Goal: Task Accomplishment & Management: Manage account settings

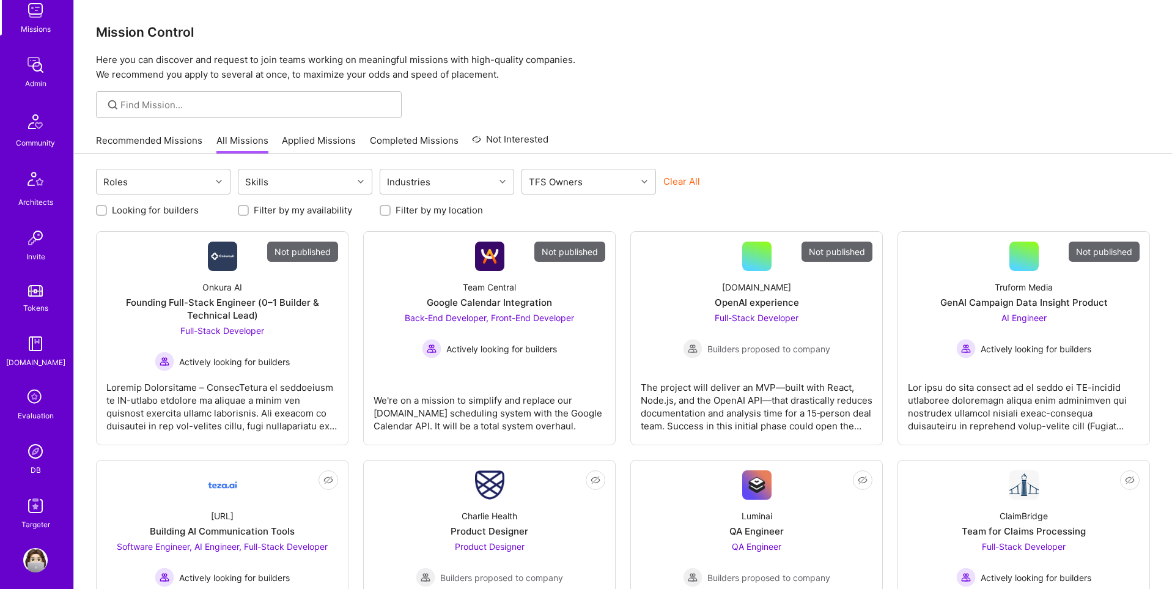
scroll to position [192, 0]
click at [35, 444] on img at bounding box center [35, 443] width 24 height 24
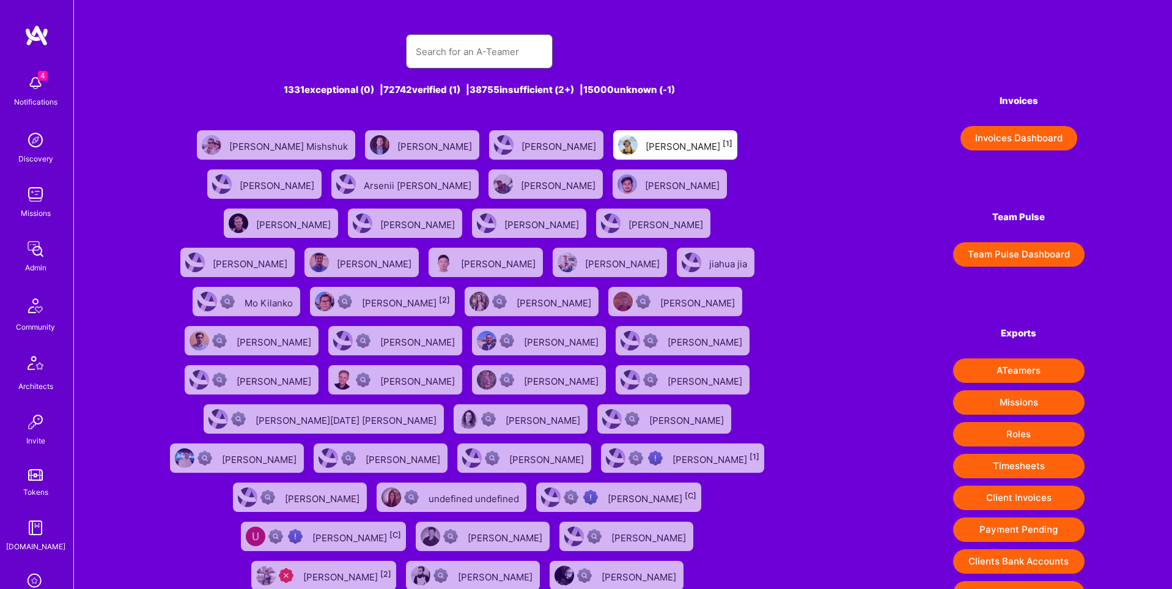
click at [449, 49] on input "text" at bounding box center [479, 51] width 127 height 31
paste input "marni.ambe@gmail.com"
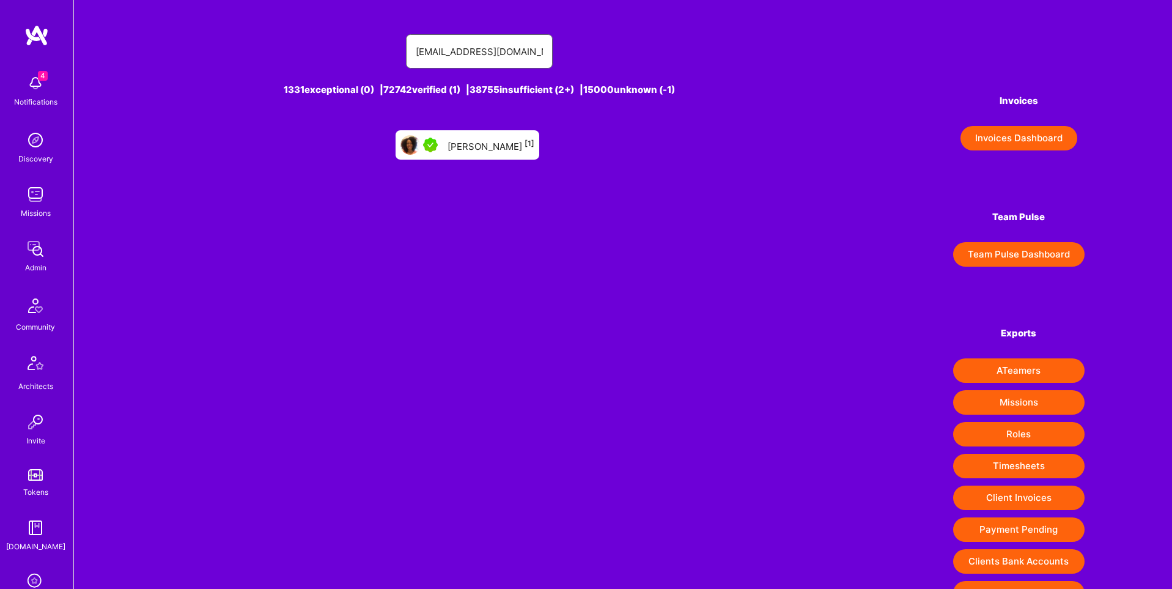
type input "marni.ambe@gmail.com"
click at [474, 141] on div "Marni Muhati [1]" at bounding box center [491, 145] width 87 height 16
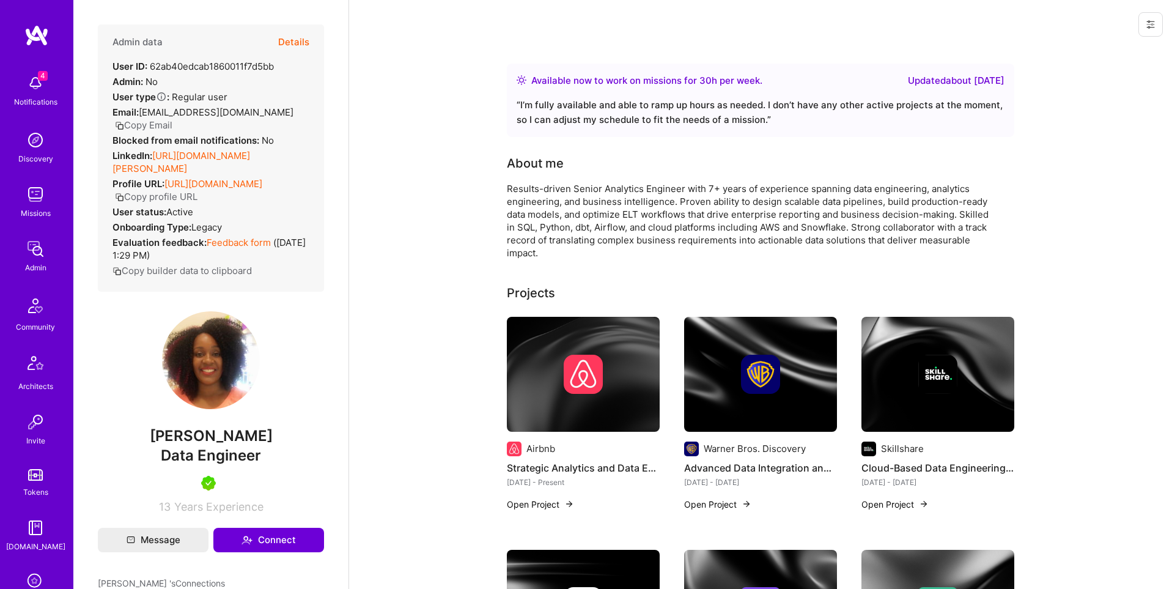
scroll to position [192, 0]
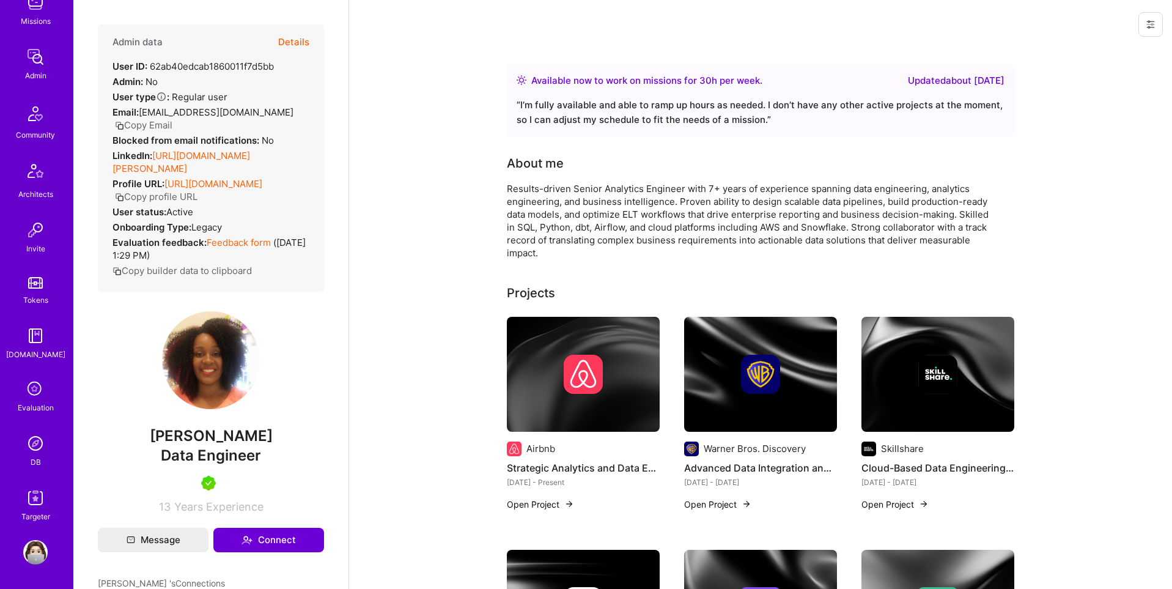
click at [33, 440] on img at bounding box center [35, 443] width 24 height 24
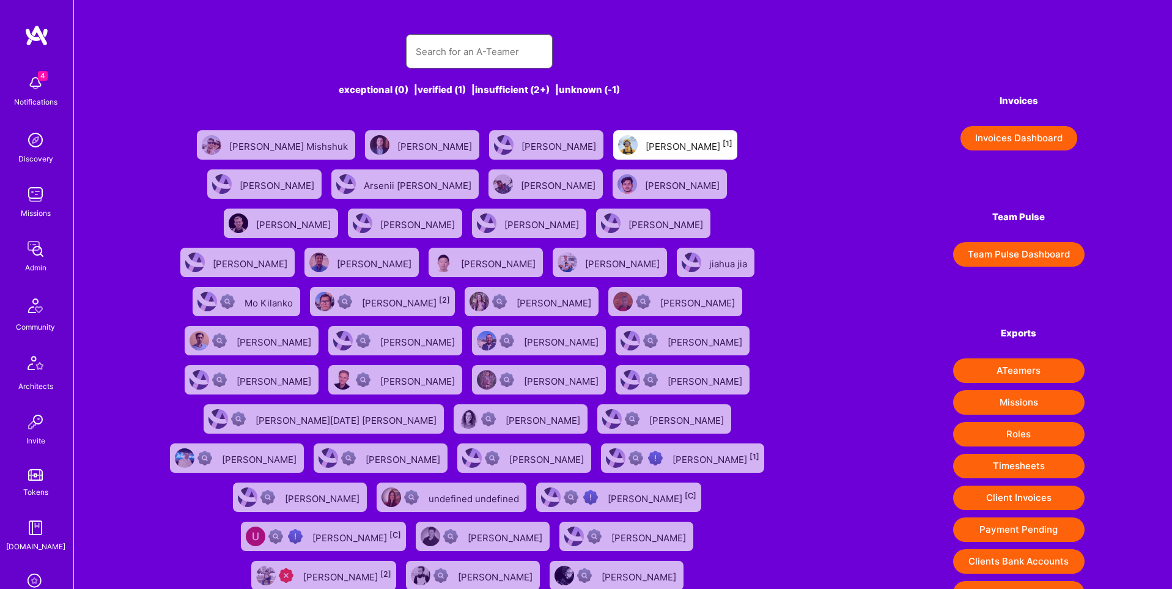
click at [476, 46] on input "text" at bounding box center [479, 51] width 127 height 31
paste input "igneswidjaja@gmail.com"
type input "igneswidjaja@gmail.com"
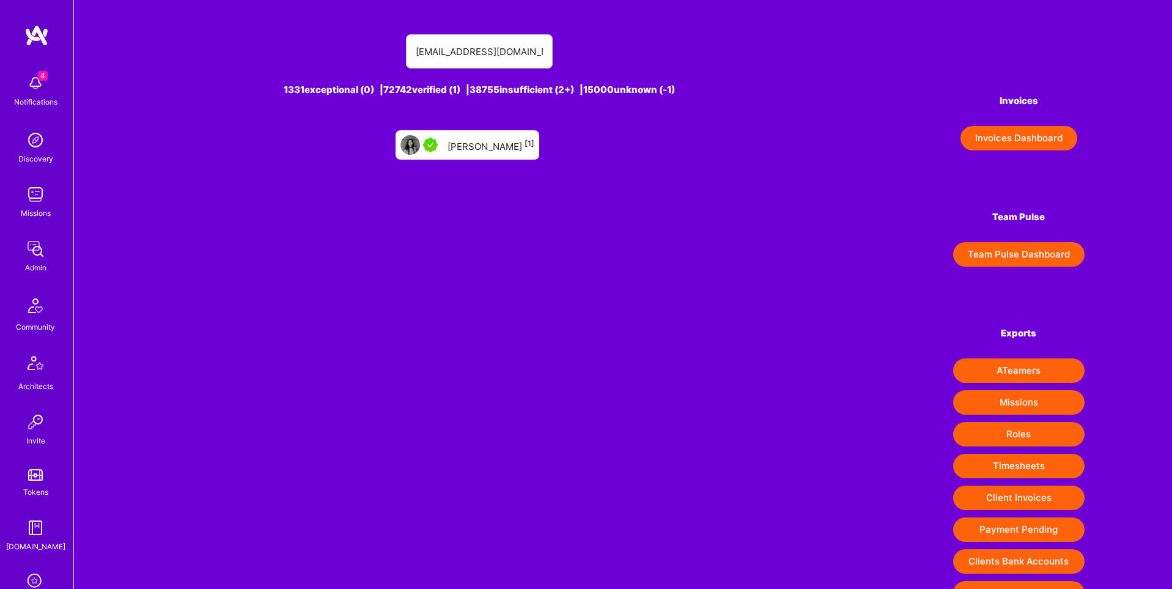
click at [500, 141] on div "Ignes Widjaja [1]" at bounding box center [491, 145] width 87 height 16
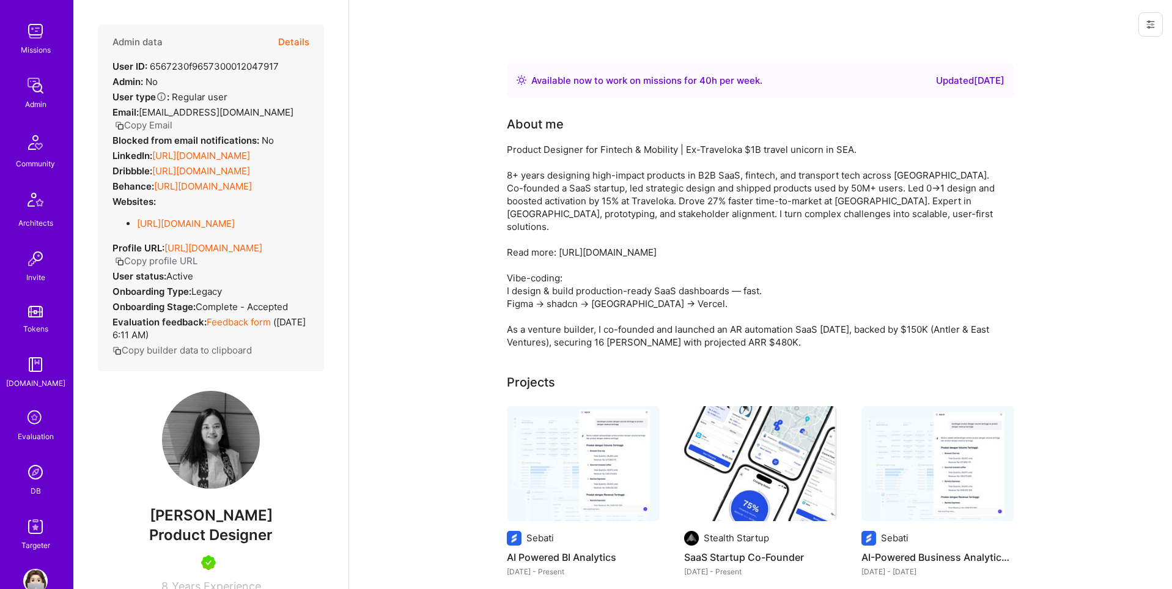
scroll to position [192, 0]
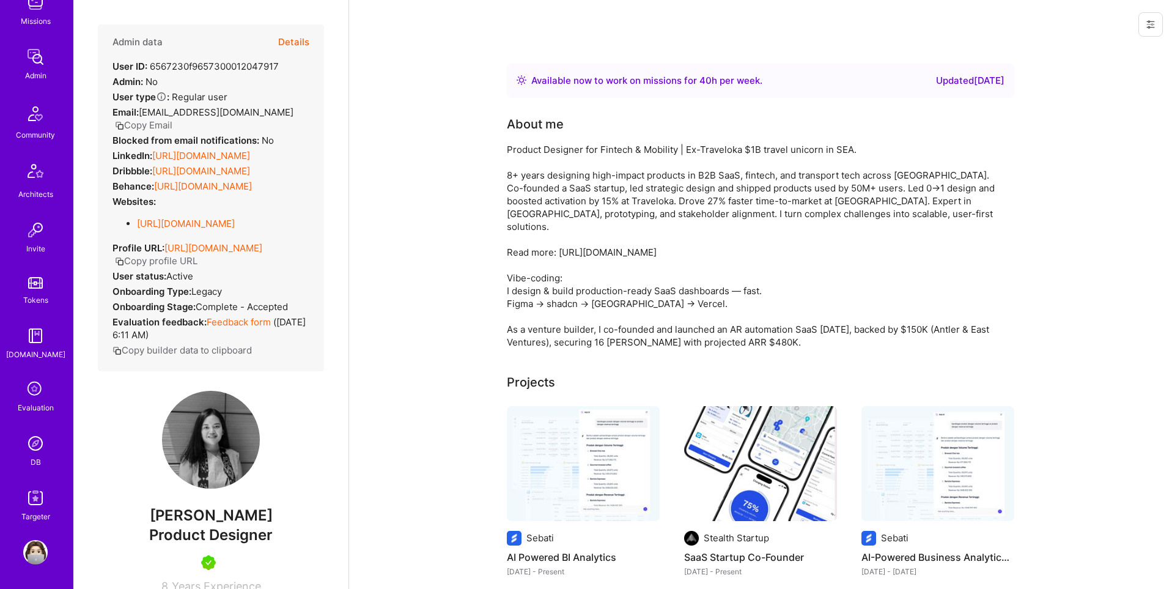
click at [35, 442] on img at bounding box center [35, 443] width 24 height 24
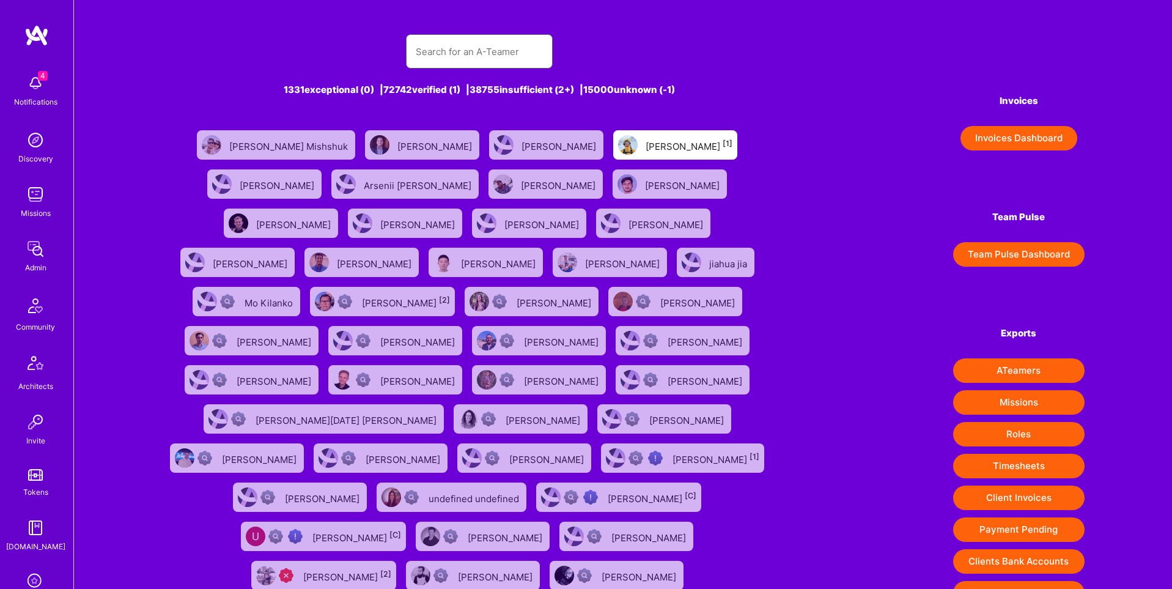
click at [453, 58] on input "text" at bounding box center [479, 51] width 127 height 31
paste input "uxstock@gmail.com"
type input "uxstock@gmail.com"
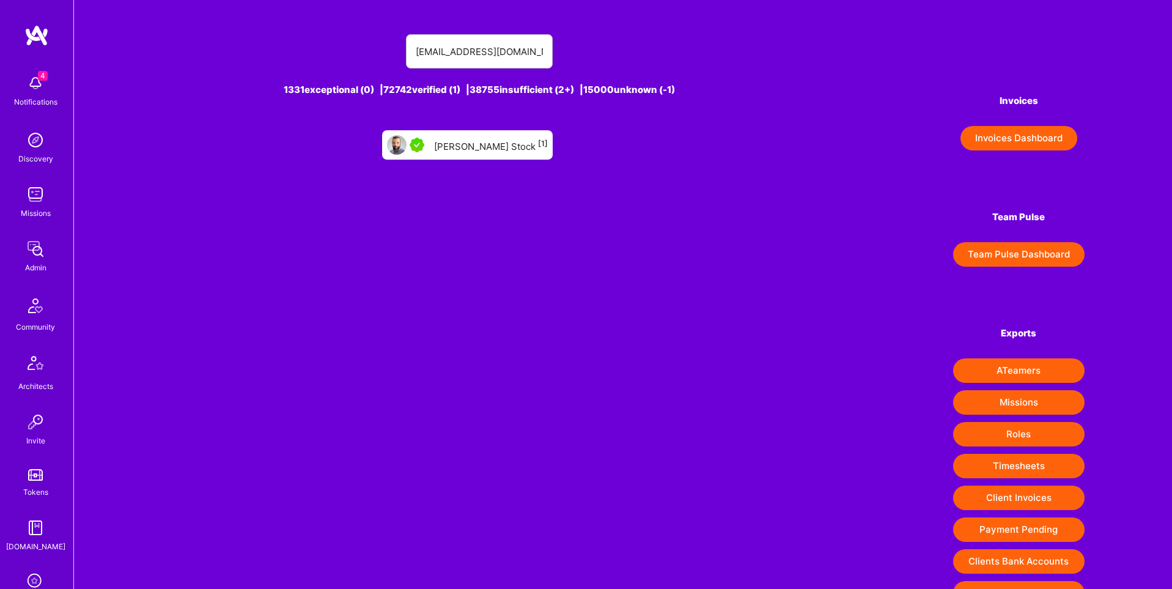
click at [495, 143] on div "Krispin Stock [1]" at bounding box center [491, 145] width 114 height 16
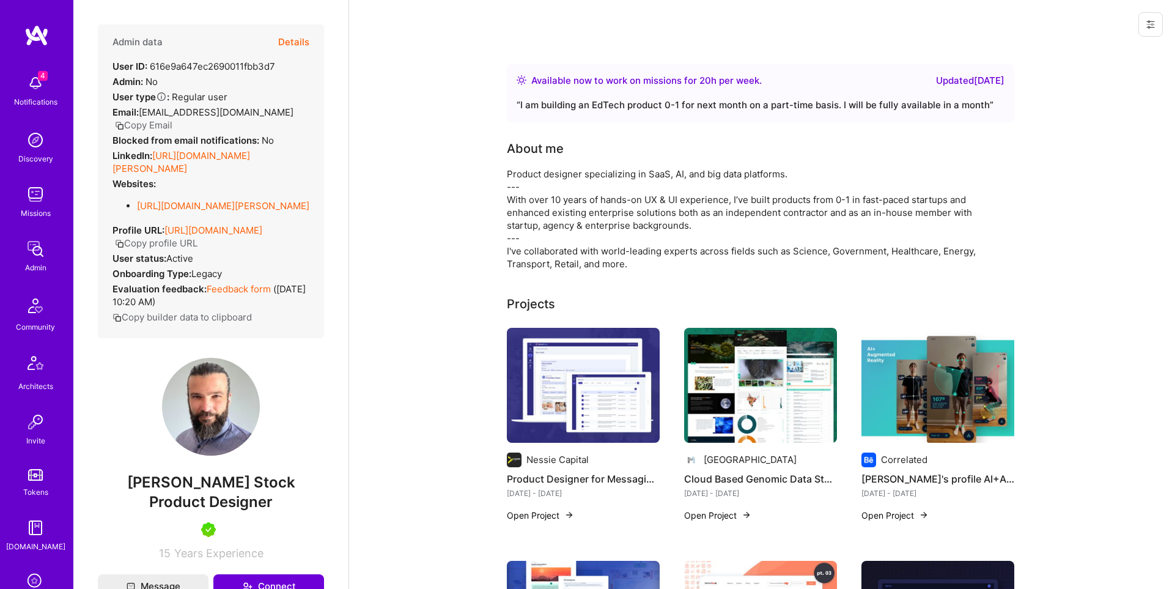
click at [305, 39] on button "Details" at bounding box center [293, 41] width 31 height 35
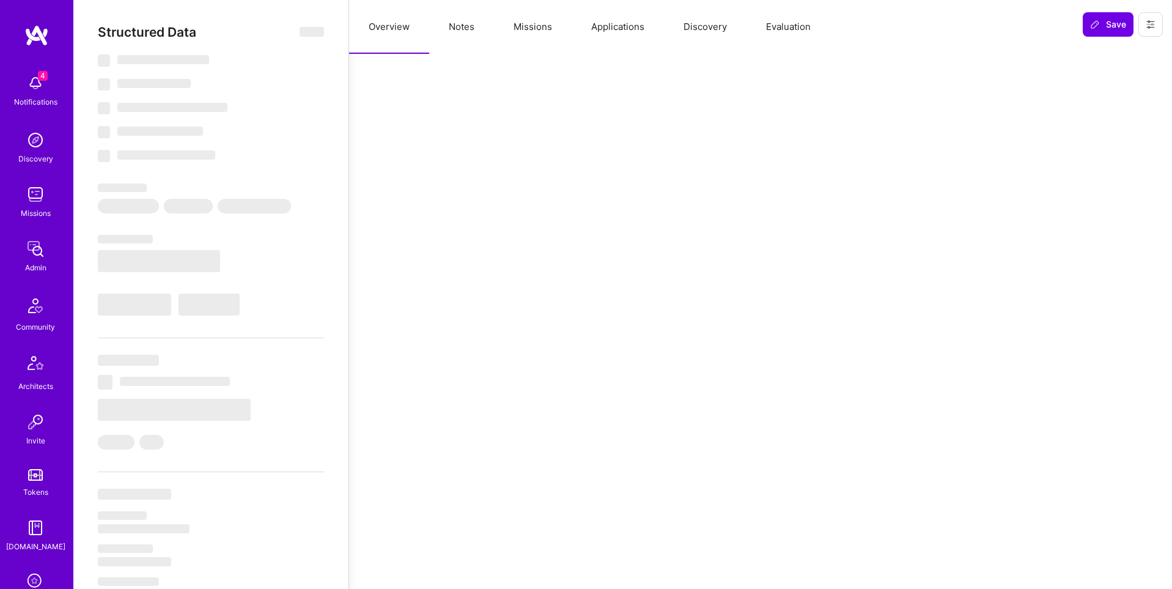
click at [534, 24] on button "Missions" at bounding box center [533, 27] width 78 height 54
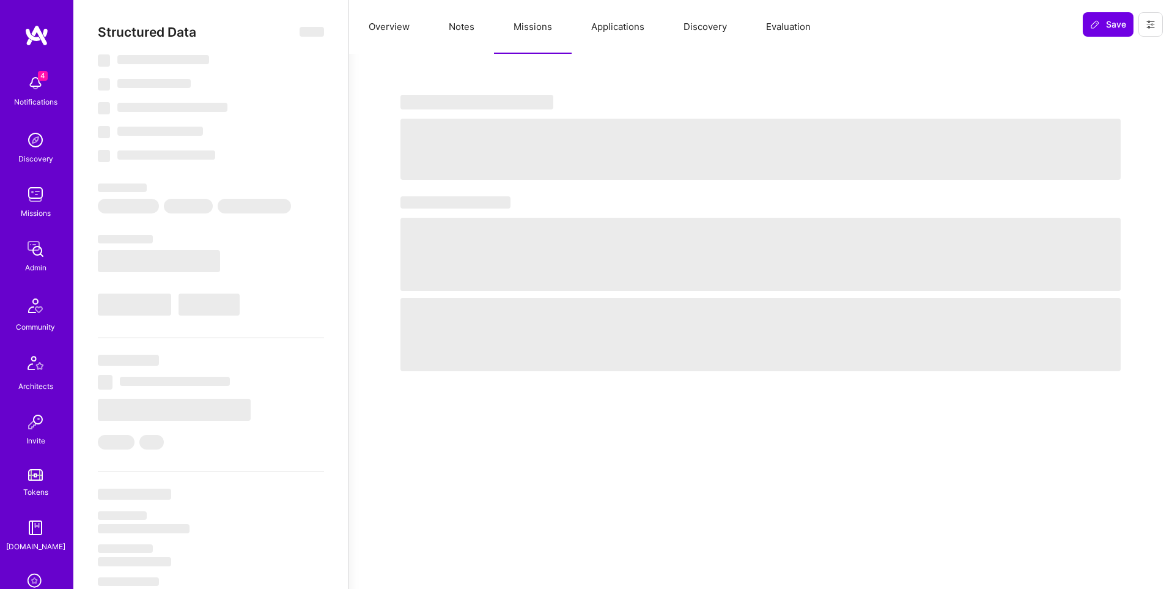
select select "Right Now"
select select "5"
select select "7"
select select "6"
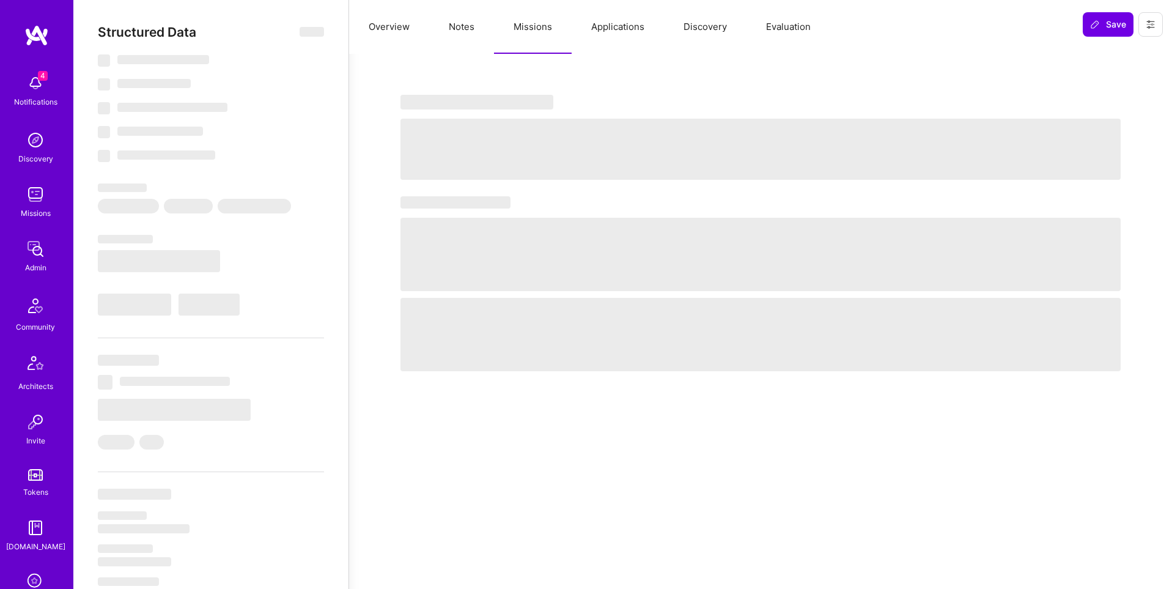
select select "US"
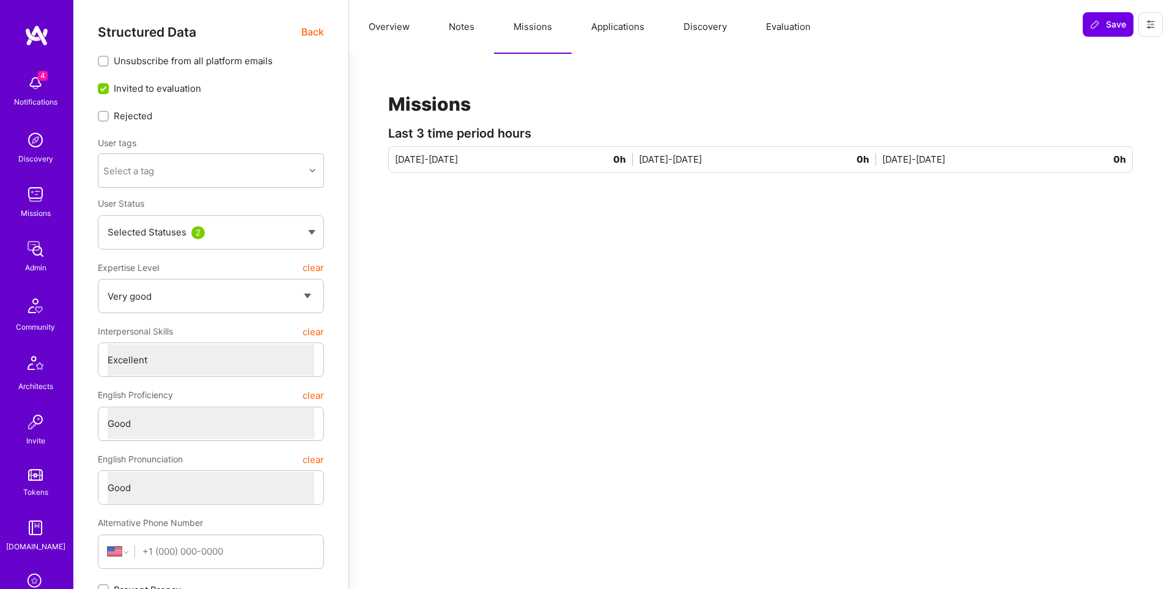
click at [593, 28] on button "Applications" at bounding box center [618, 27] width 92 height 54
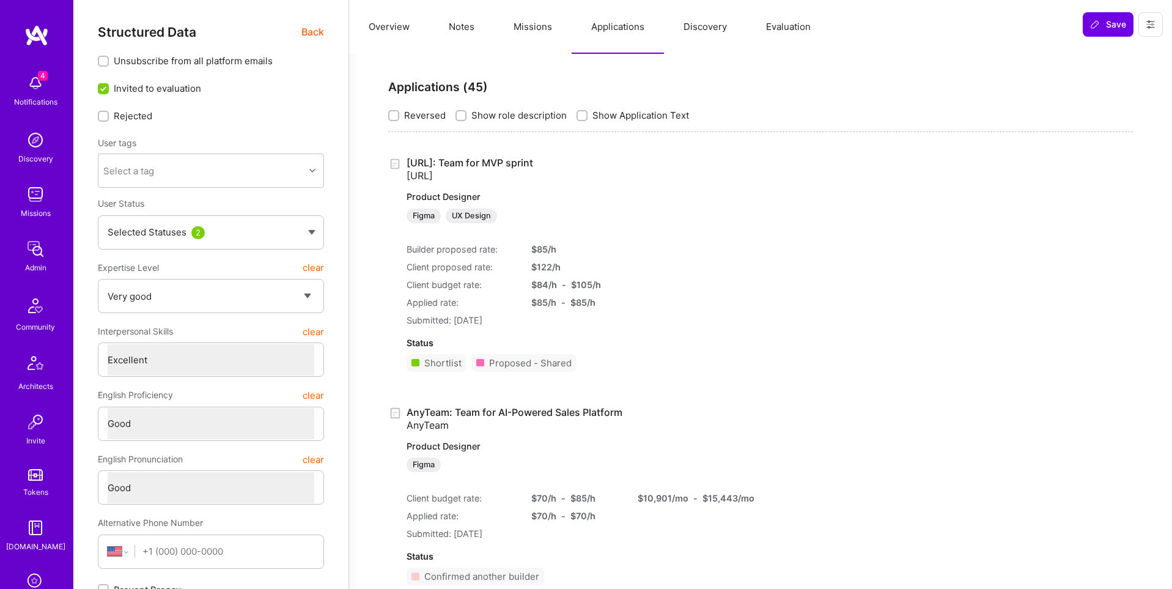
scroll to position [2, 0]
click at [484, 162] on link "Ecue.ai: Team for MVP sprint Ecue.ai Product Designer Figma UX Design" at bounding box center [568, 187] width 323 height 67
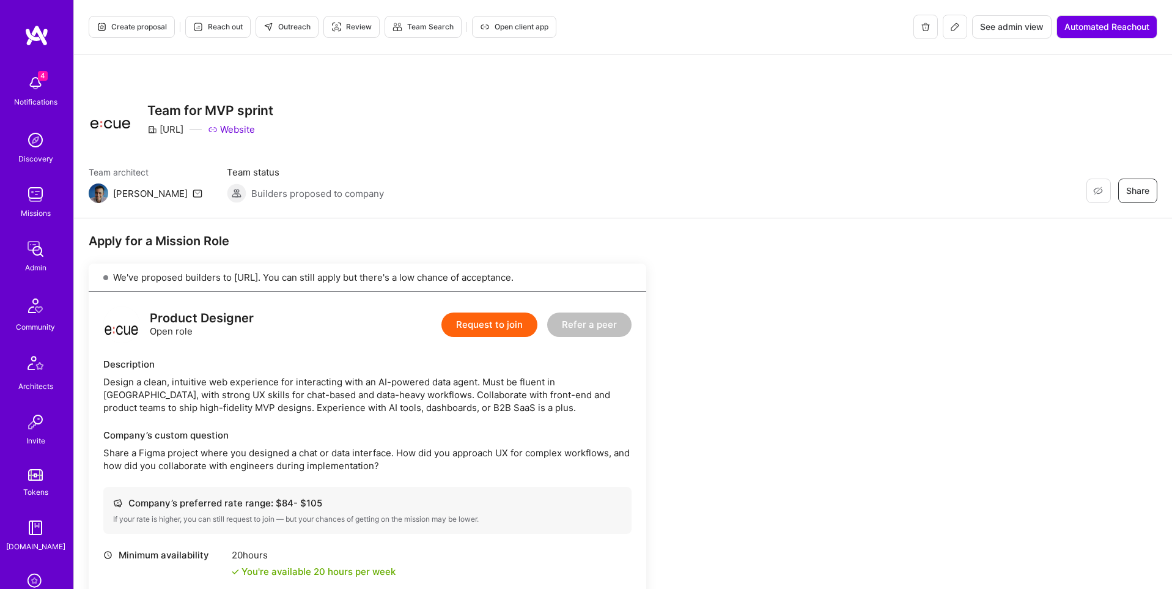
scroll to position [192, 0]
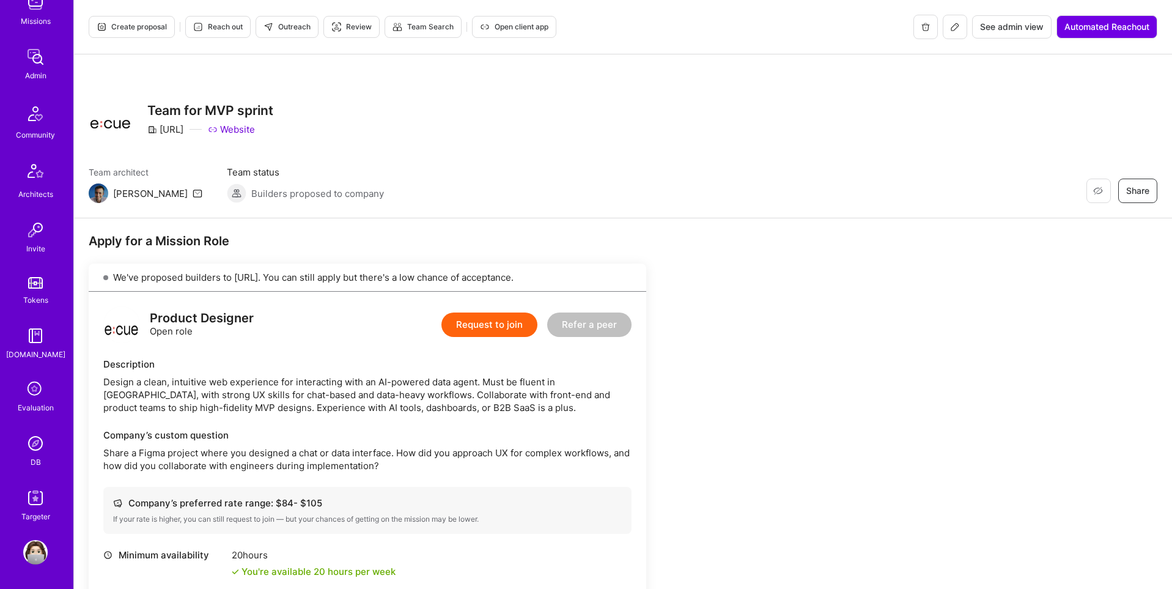
click at [32, 446] on img at bounding box center [35, 443] width 24 height 24
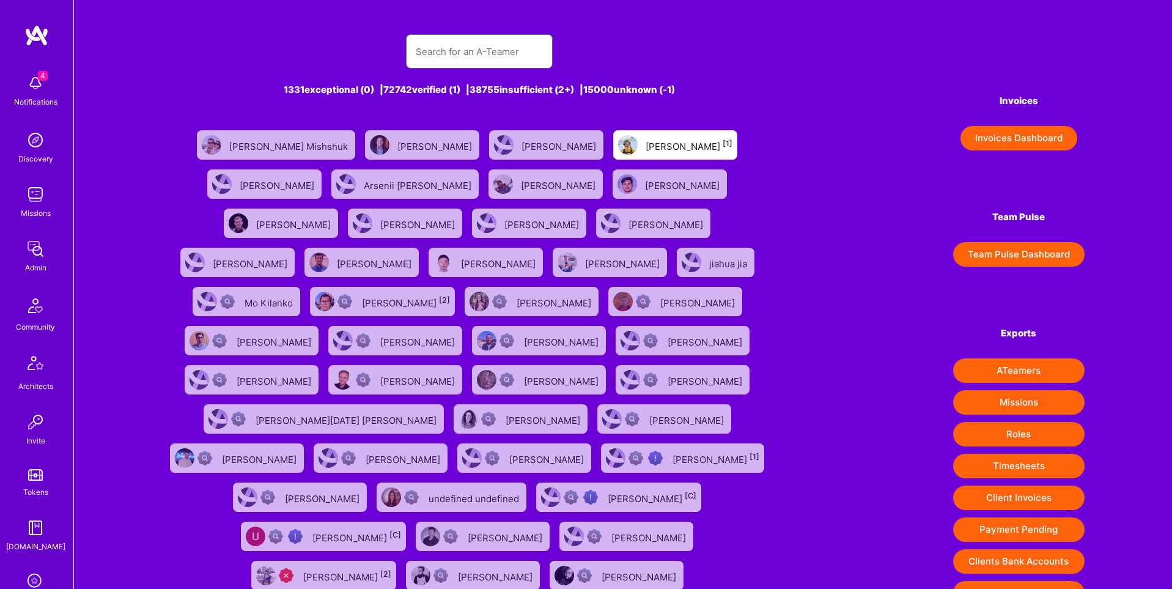
click at [517, 42] on input "text" at bounding box center [479, 51] width 127 height 31
paste input "chalenascholl@gmail.com"
type input "chalenascholl@gmail.com"
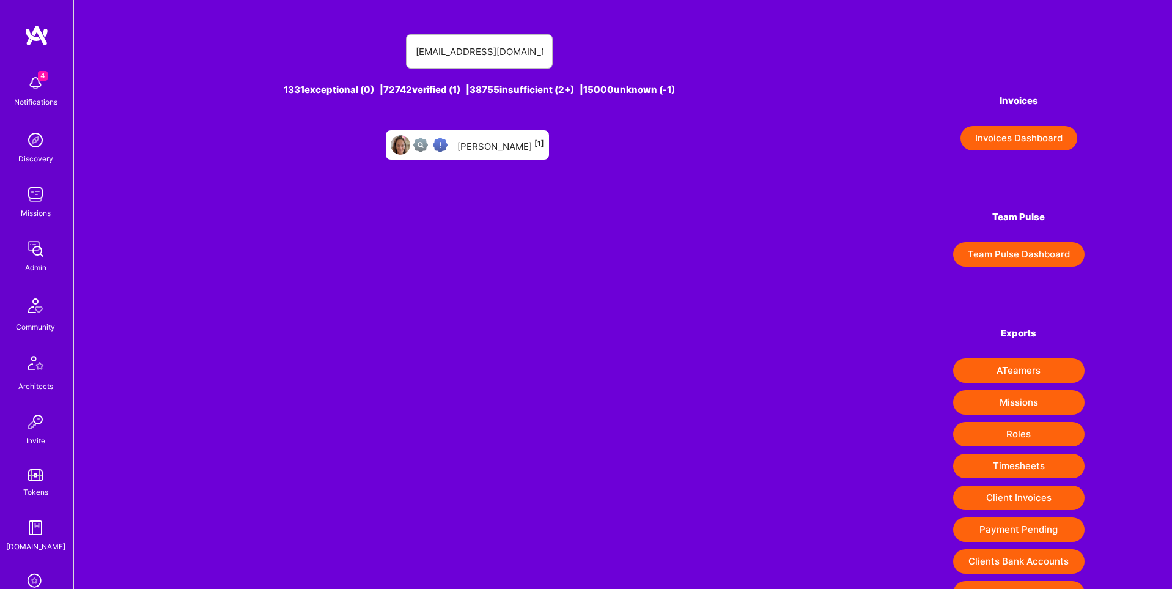
click at [484, 149] on div "Chalena Scholl [1]" at bounding box center [500, 145] width 87 height 16
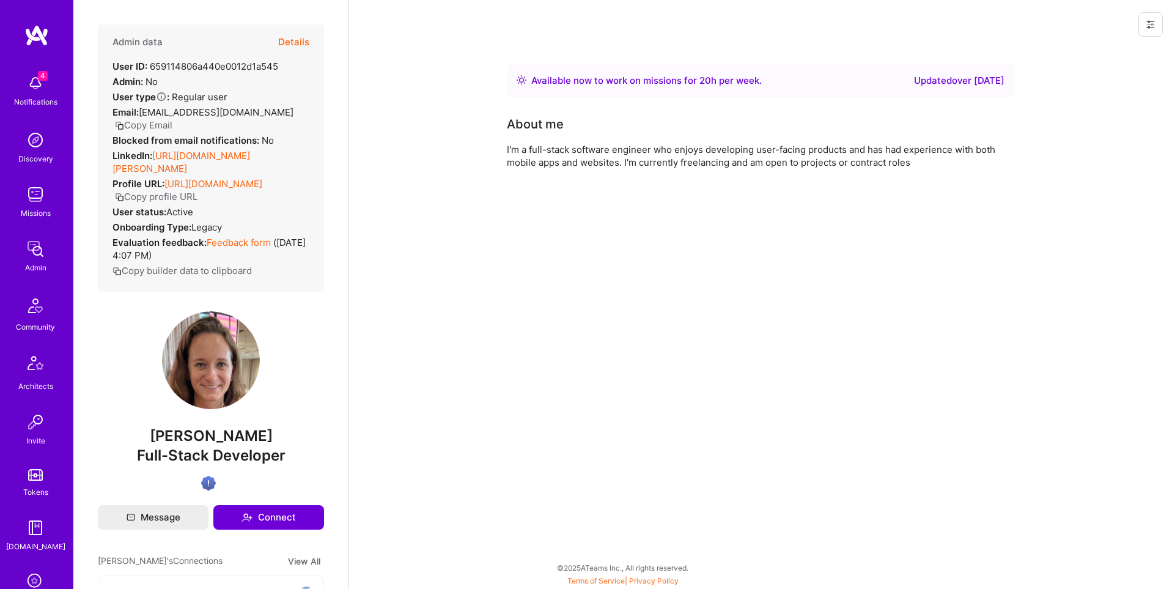
click at [297, 40] on button "Details" at bounding box center [293, 41] width 31 height 35
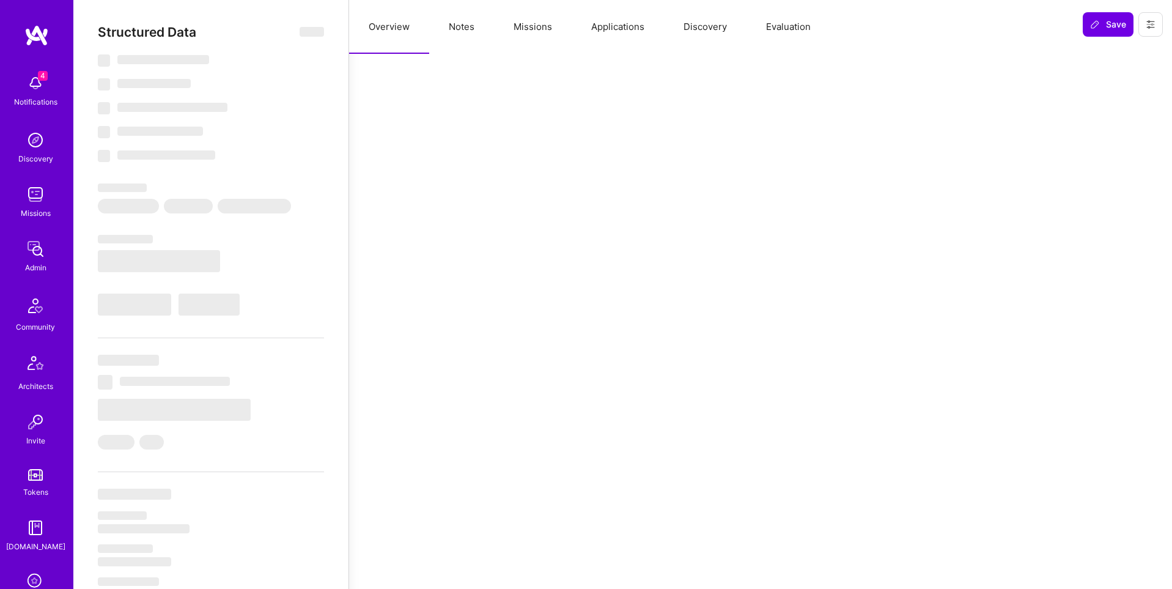
type textarea "x"
select select "Right Now"
select select "Verified"
select select "US"
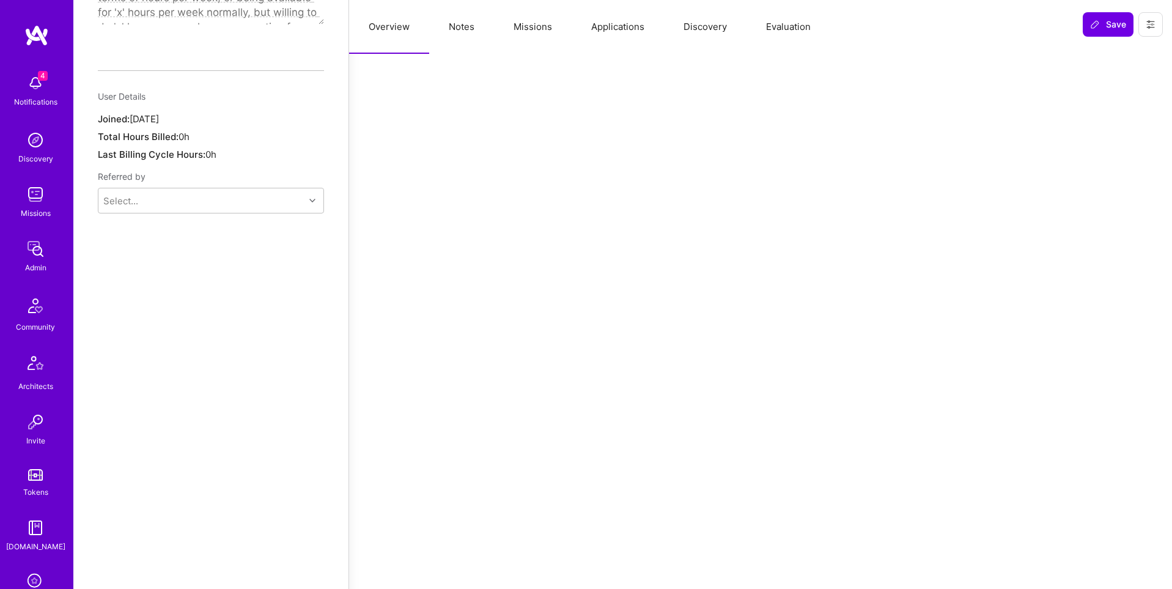
scroll to position [943, 0]
click at [1149, 32] on button at bounding box center [1150, 24] width 24 height 24
click at [1101, 118] on button "Delete User" at bounding box center [1098, 114] width 129 height 31
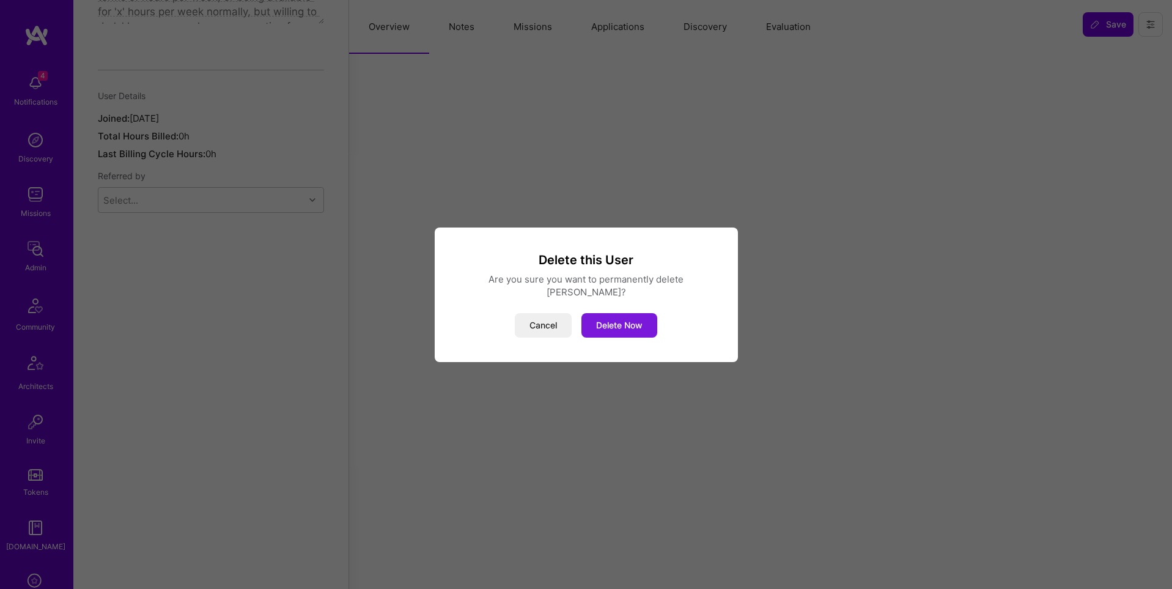
click at [610, 314] on button "Delete Now" at bounding box center [619, 325] width 76 height 24
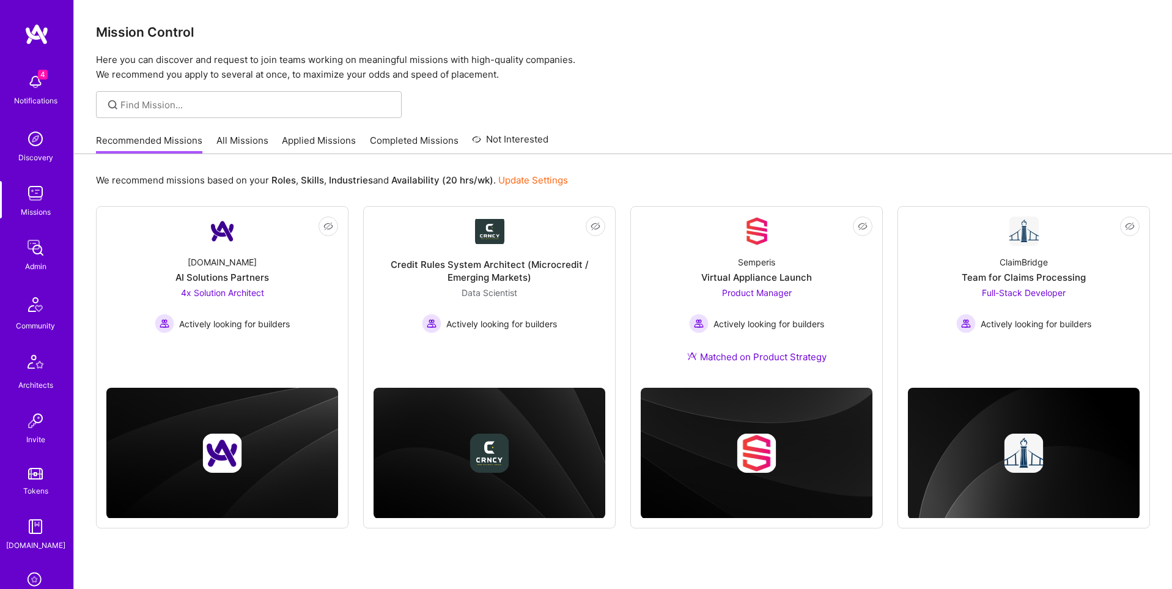
scroll to position [192, 0]
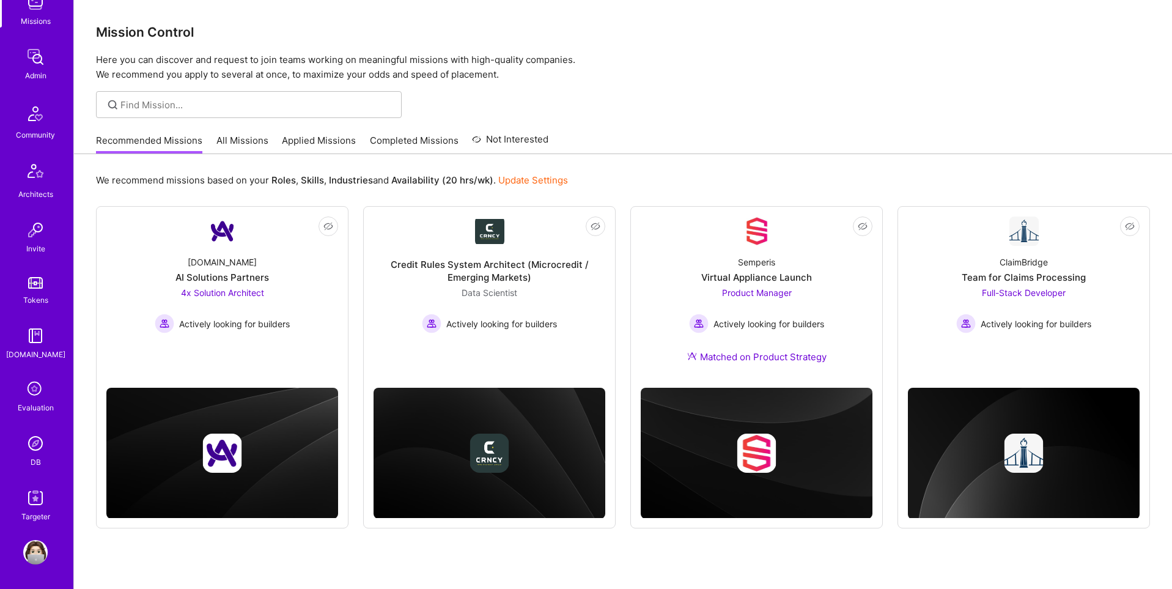
click at [32, 445] on img at bounding box center [35, 443] width 24 height 24
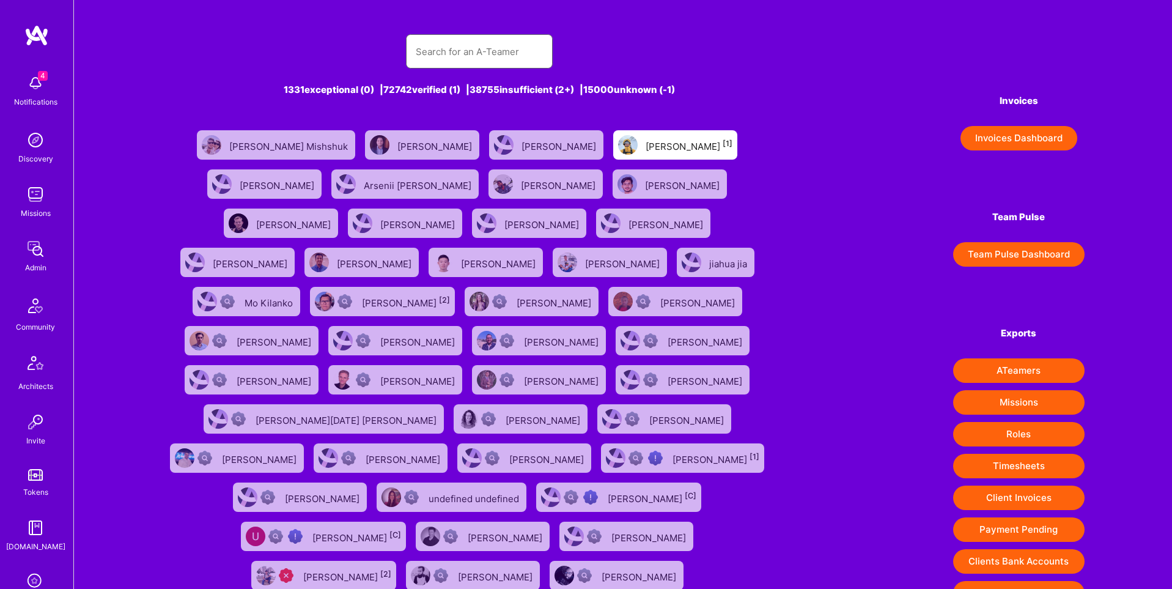
click at [467, 56] on input "text" at bounding box center [479, 51] width 127 height 31
paste input "https://platform.a.team/chalenascholl1"
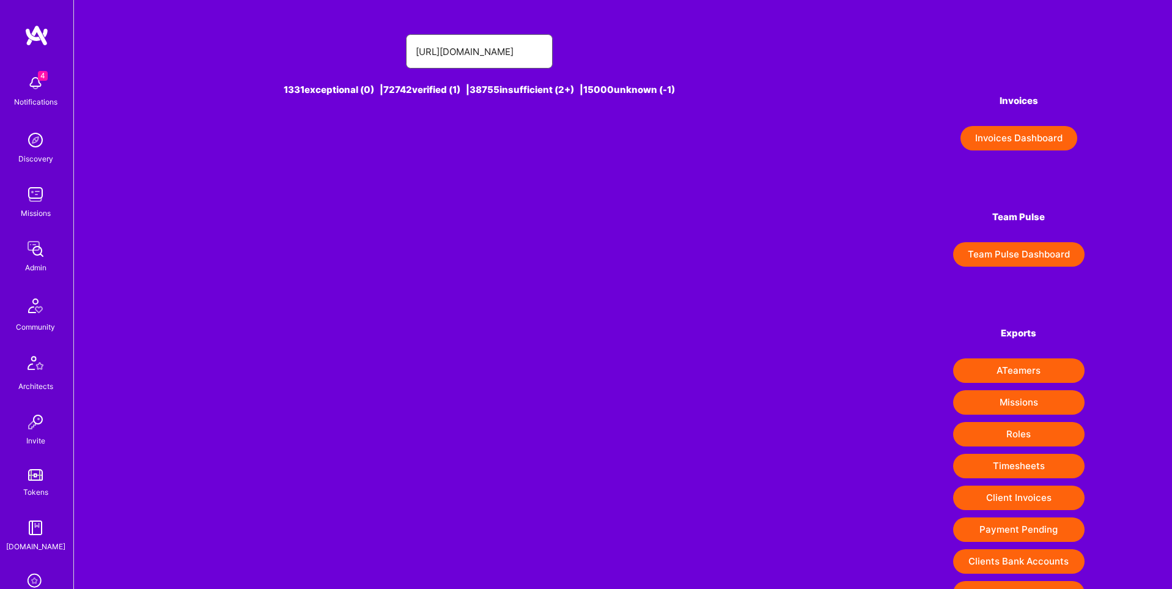
type input "https://platform.a.team/chalenascholl1"
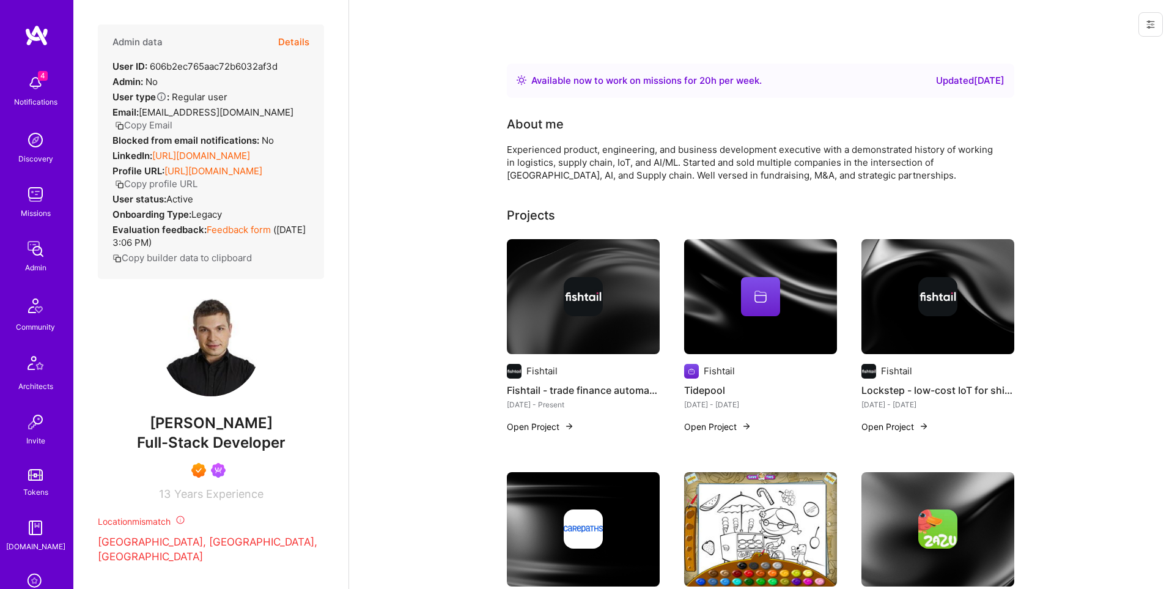
click at [172, 119] on button "Copy Email" at bounding box center [143, 125] width 57 height 13
click at [243, 67] on div "User ID: 606b2ec765aac72b6032af3d" at bounding box center [194, 66] width 165 height 13
copy div "606b2ec765aac72b6032af3d"
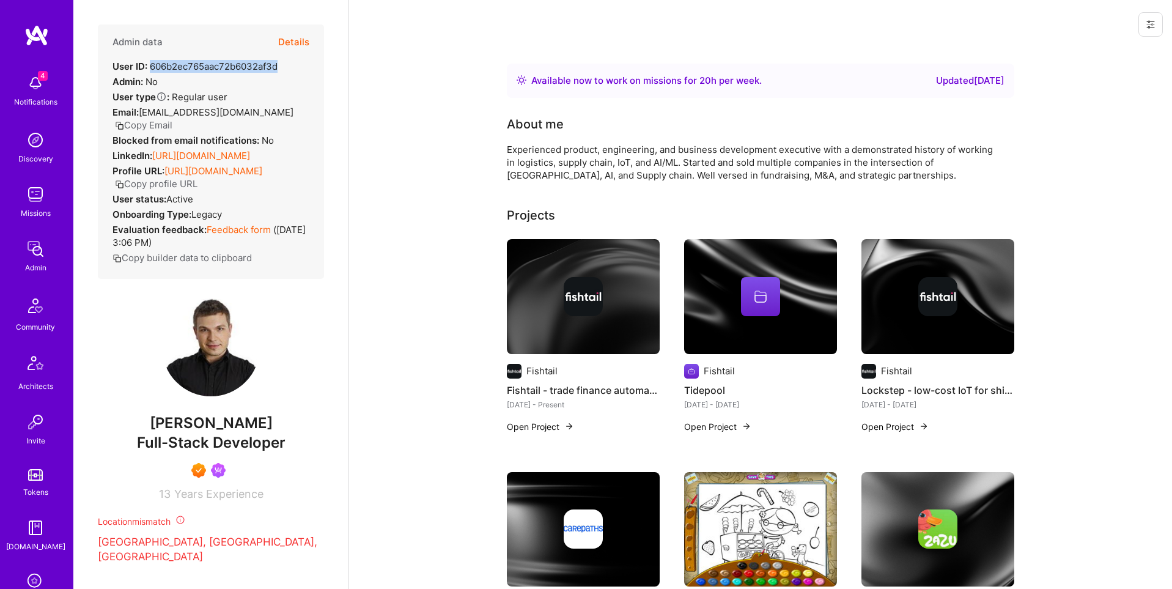
scroll to position [192, 0]
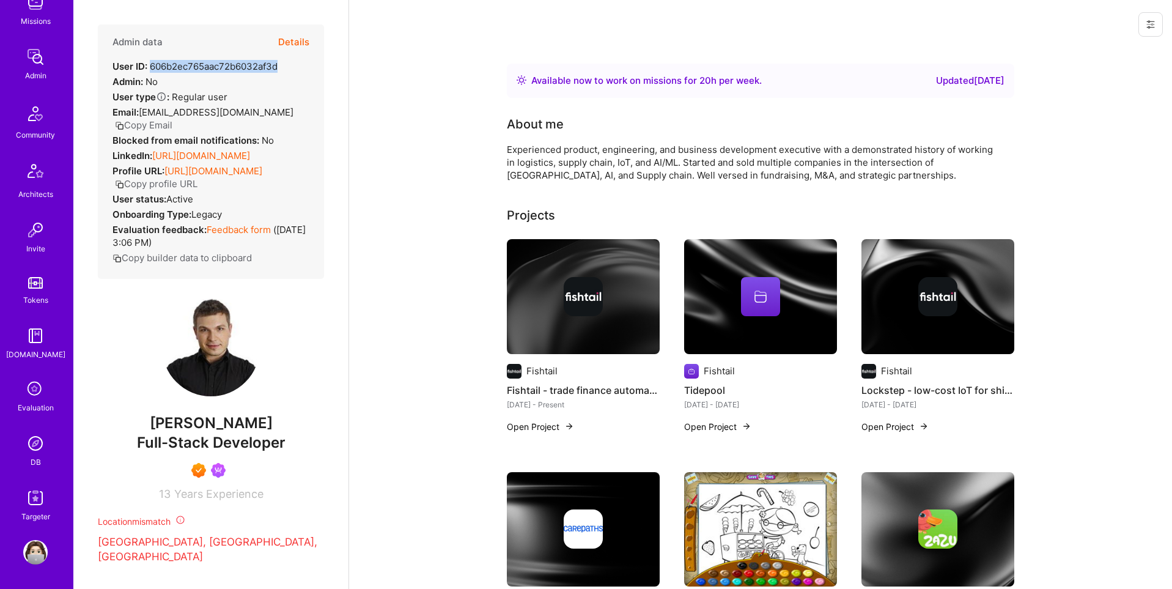
click at [38, 449] on img at bounding box center [35, 443] width 24 height 24
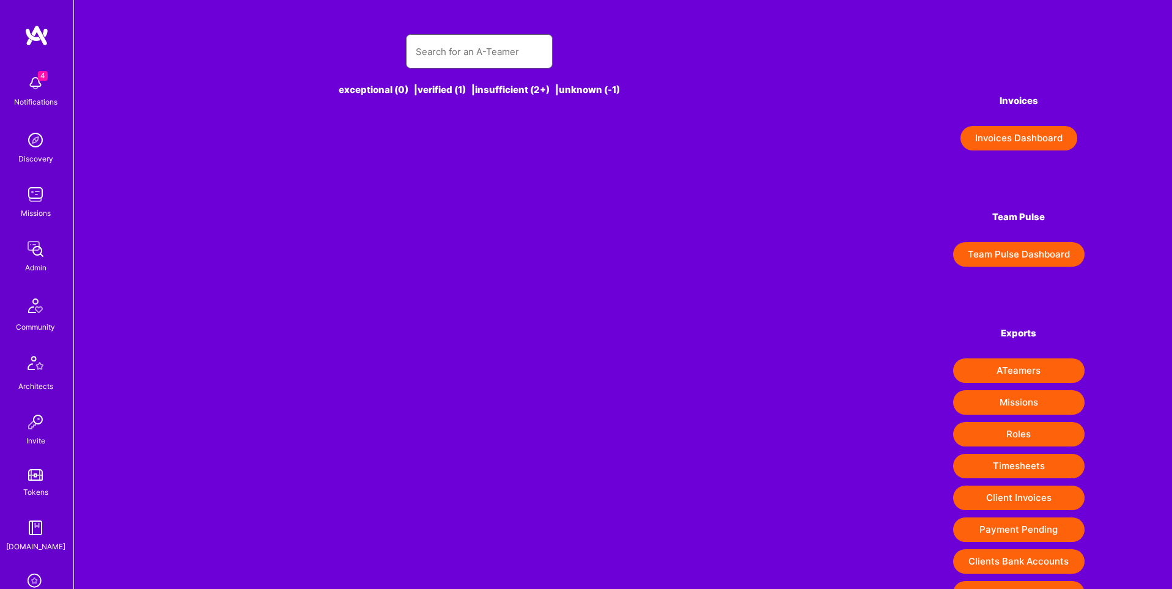
click at [474, 59] on input "text" at bounding box center [479, 51] width 127 height 31
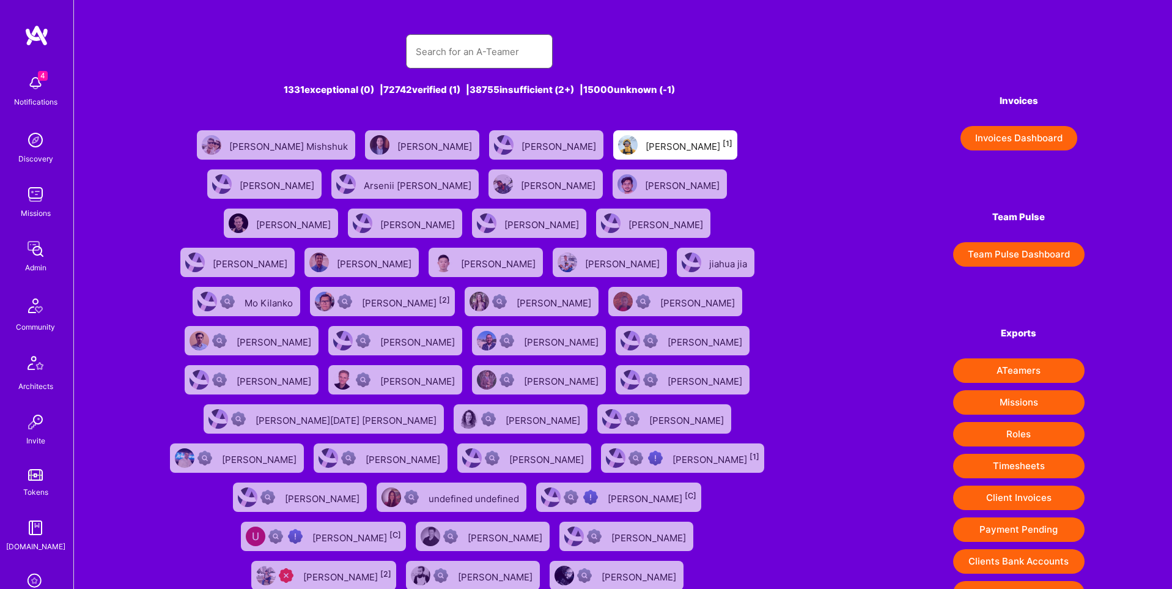
paste input "[EMAIL_ADDRESS][DOMAIN_NAME]"
type input "[EMAIL_ADDRESS][DOMAIN_NAME]"
